Goal: Task Accomplishment & Management: Manage account settings

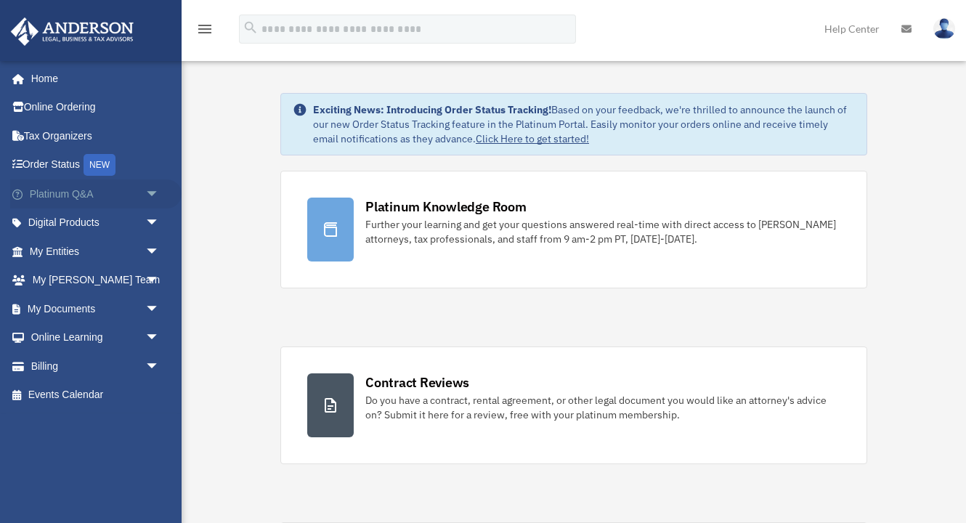
click at [113, 188] on link "Platinum Q&A arrow_drop_down" at bounding box center [95, 193] width 171 height 29
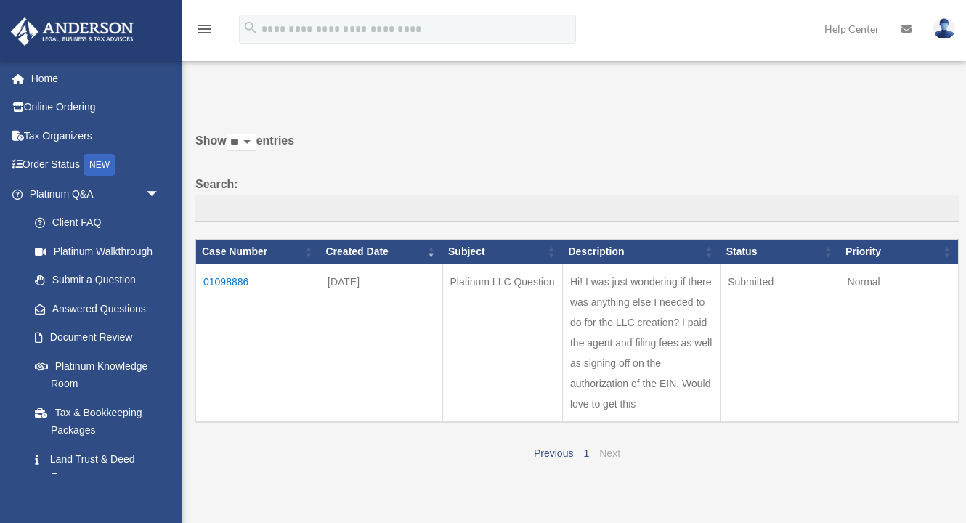
click at [612, 447] on link "Next" at bounding box center [609, 453] width 21 height 12
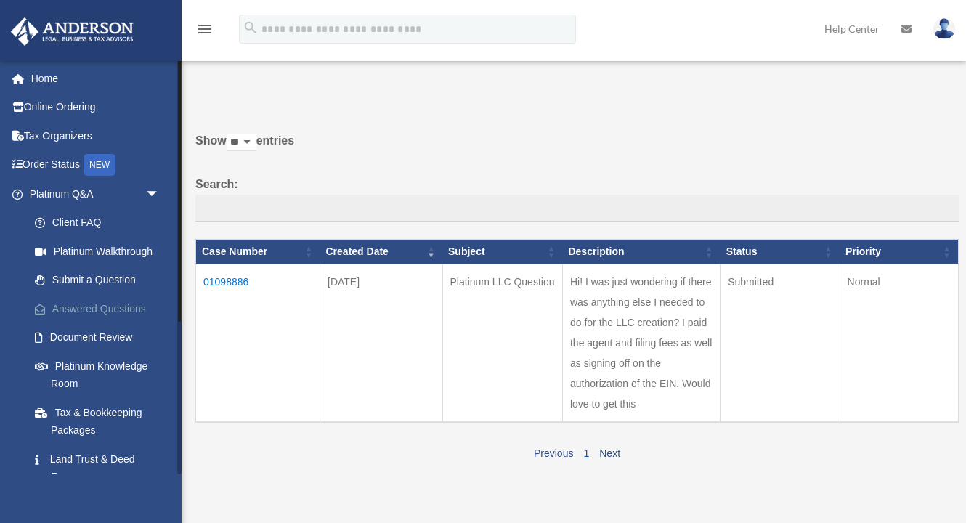
click at [99, 311] on link "Answered Questions" at bounding box center [100, 308] width 161 height 29
click at [57, 85] on link "Home" at bounding box center [95, 78] width 171 height 29
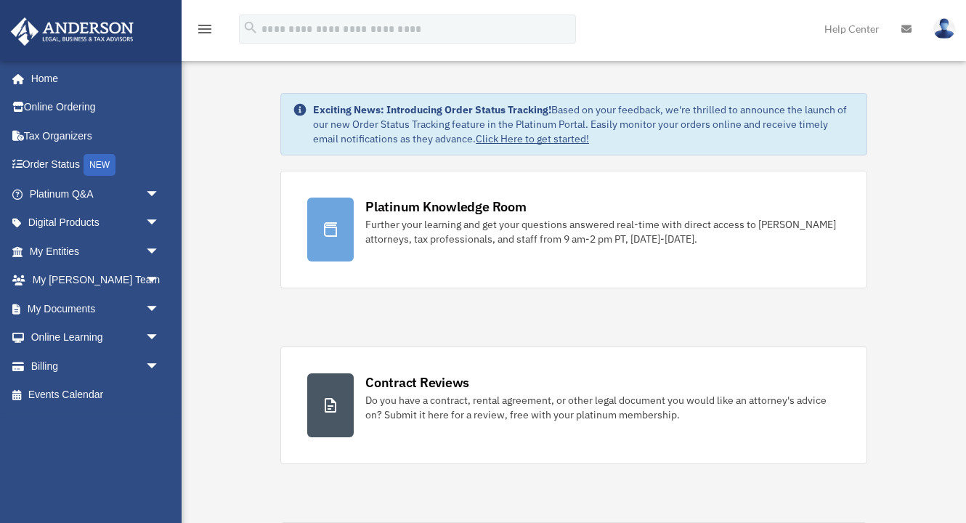
click at [945, 39] on link at bounding box center [944, 28] width 44 height 64
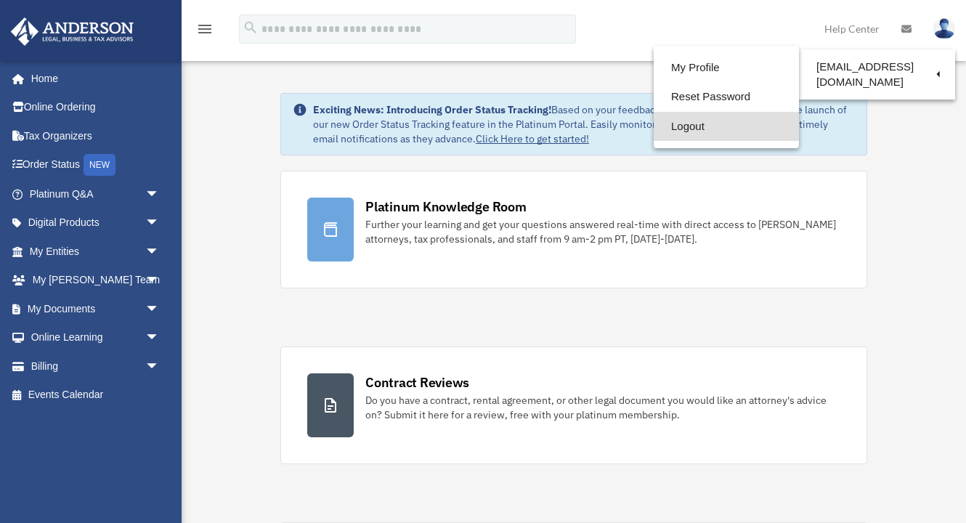
click at [704, 129] on link "Logout" at bounding box center [726, 127] width 145 height 30
